Goal: Task Accomplishment & Management: Use online tool/utility

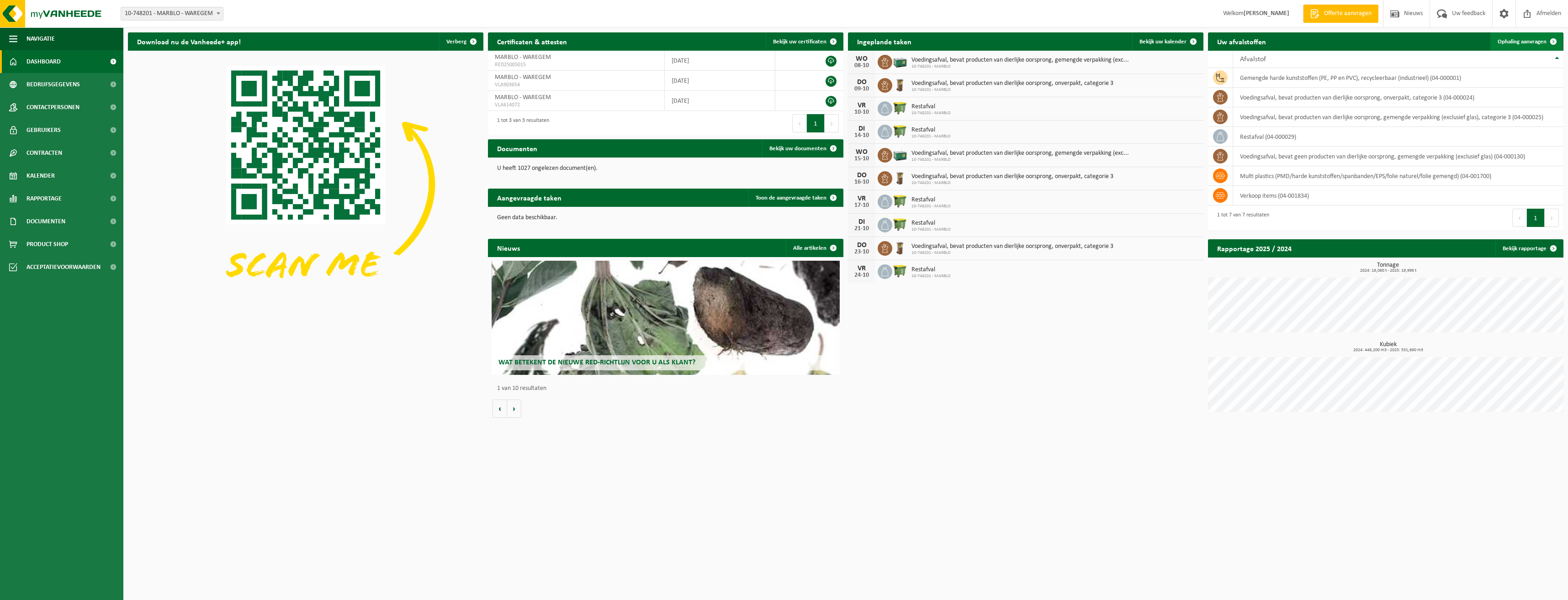
click at [1533, 47] on link "Ophaling aanvragen" at bounding box center [1526, 41] width 72 height 18
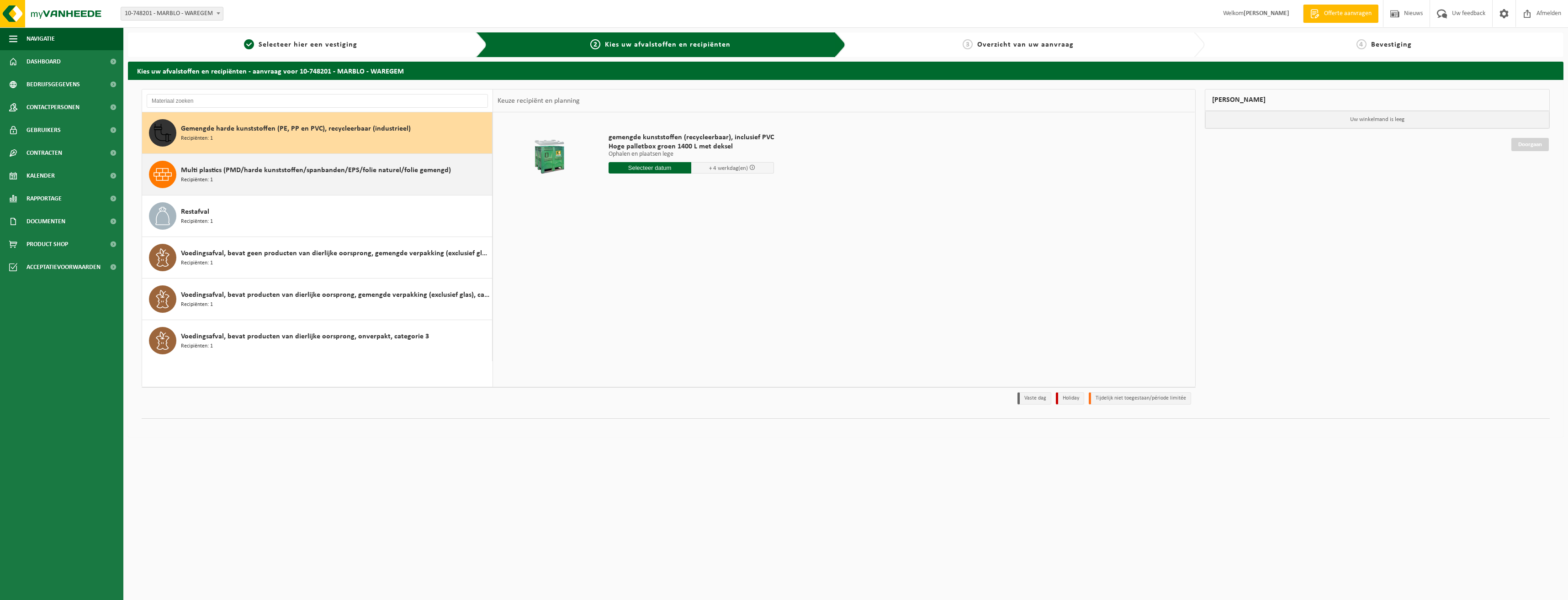
click at [286, 184] on div "Multi plastics (PMD/harde kunststoffen/spanbanden/EPS/folie naturel/folie gemen…" at bounding box center [335, 174] width 309 height 27
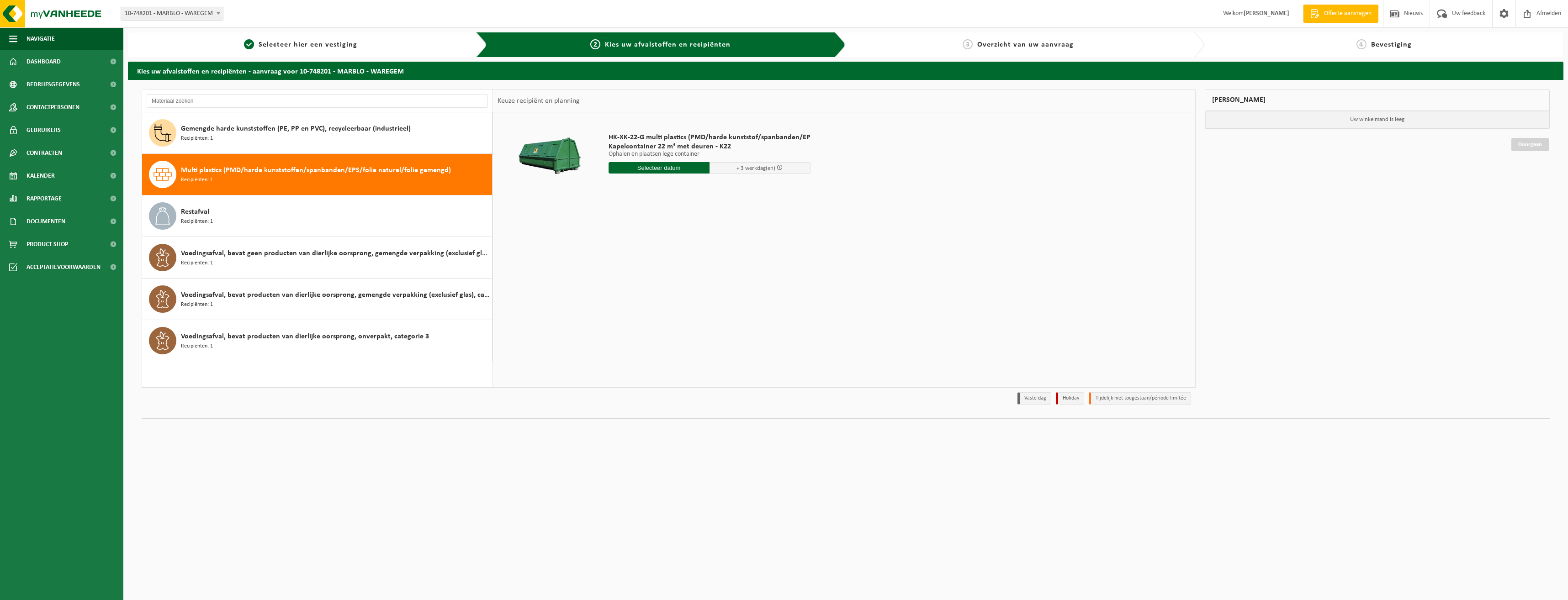
click at [631, 166] on input "text" at bounding box center [659, 167] width 101 height 12
click at [681, 231] on div "10" at bounding box center [681, 234] width 16 height 15
type input "Van 2025-10-10"
click at [637, 204] on button "In winkelmand" at bounding box center [634, 202] width 51 height 15
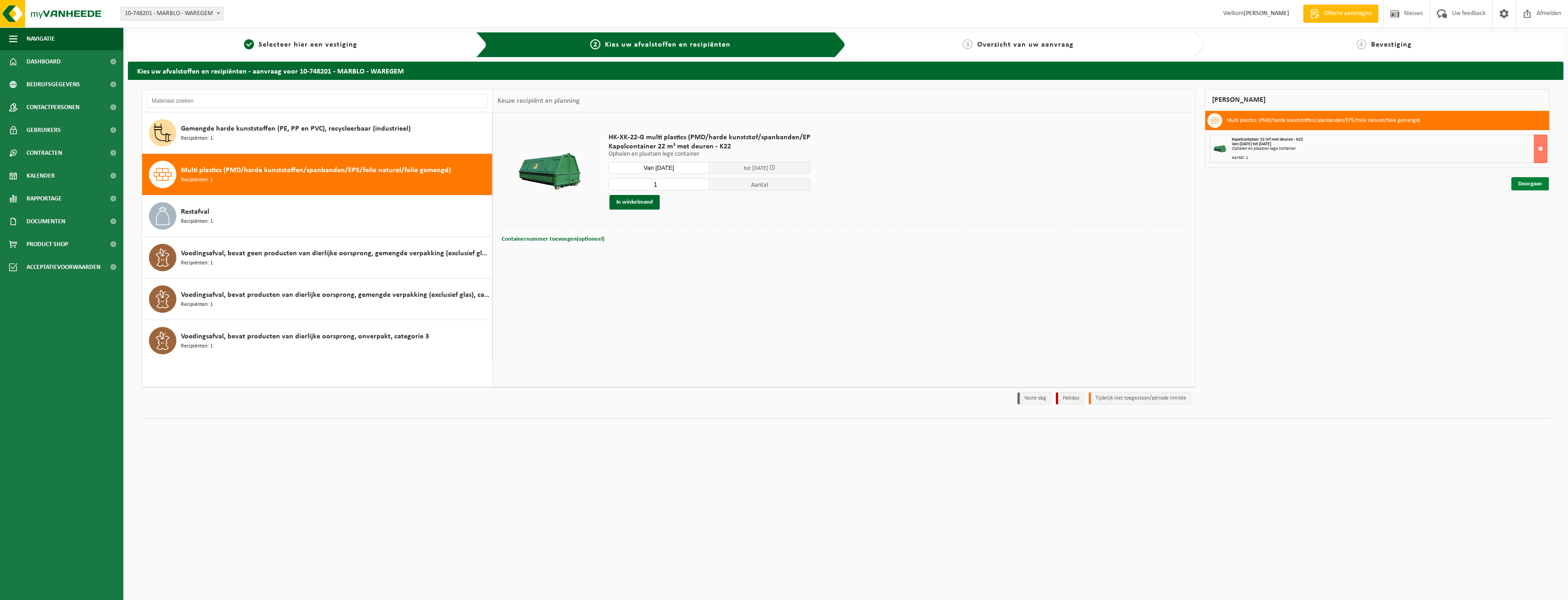
click at [1528, 181] on link "Doorgaan" at bounding box center [1530, 184] width 38 height 13
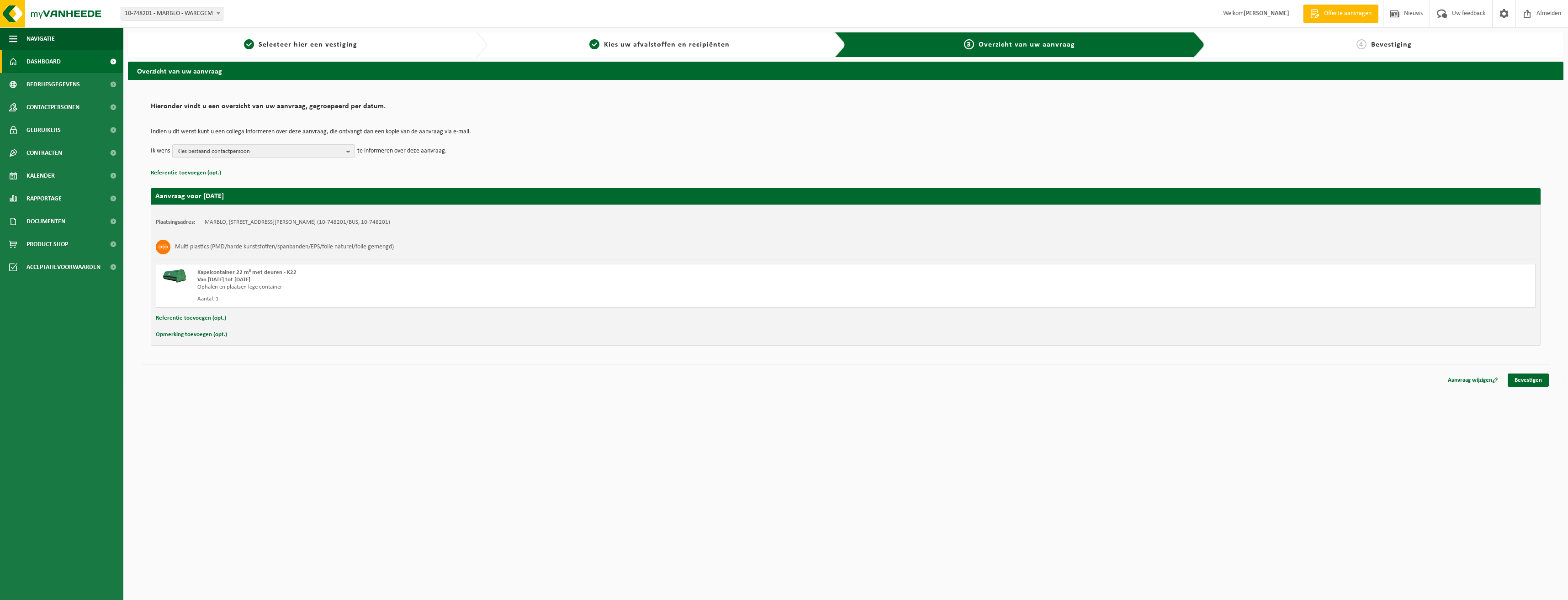
click at [44, 61] on span "Dashboard" at bounding box center [44, 62] width 34 height 23
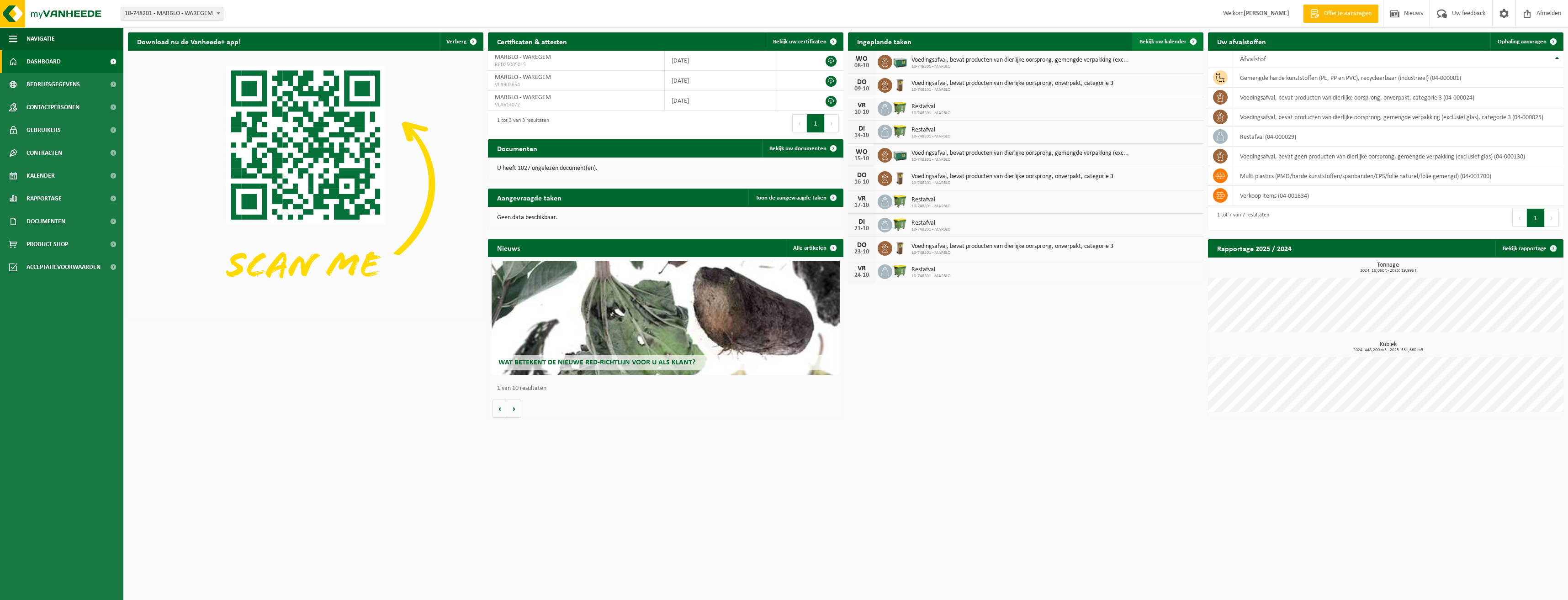
click at [1160, 44] on span "Bekijk uw kalender" at bounding box center [1163, 42] width 47 height 6
